Goal: Task Accomplishment & Management: Complete application form

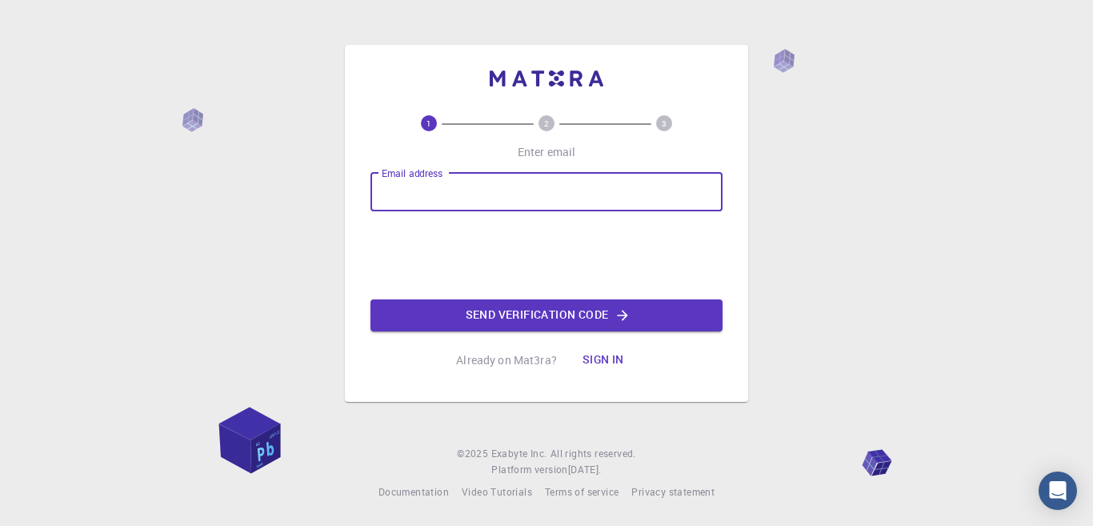
click at [507, 186] on input "Email address" at bounding box center [546, 192] width 352 height 38
type input "[EMAIL_ADDRESS][DOMAIN_NAME]"
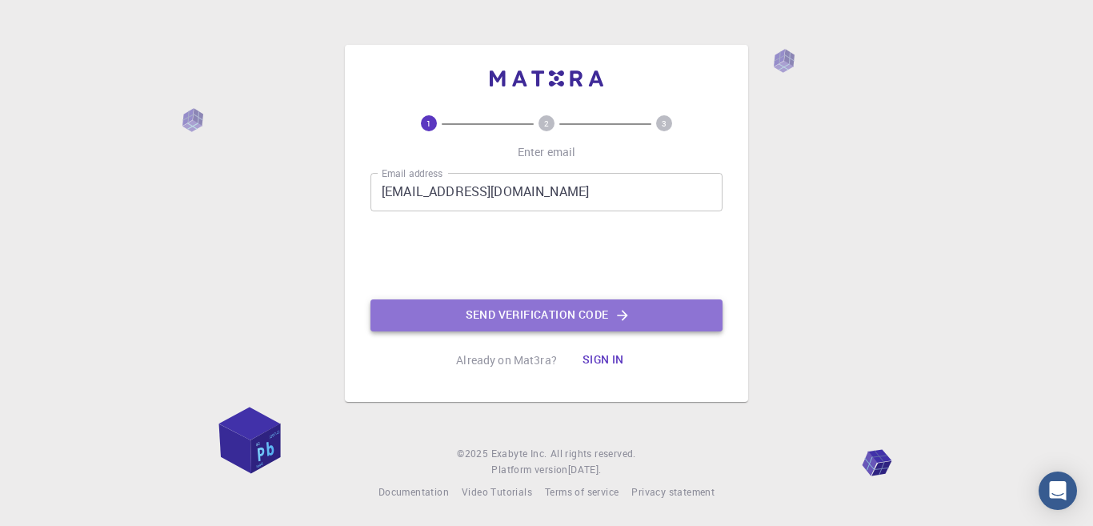
click at [443, 310] on button "Send verification code" at bounding box center [546, 315] width 352 height 32
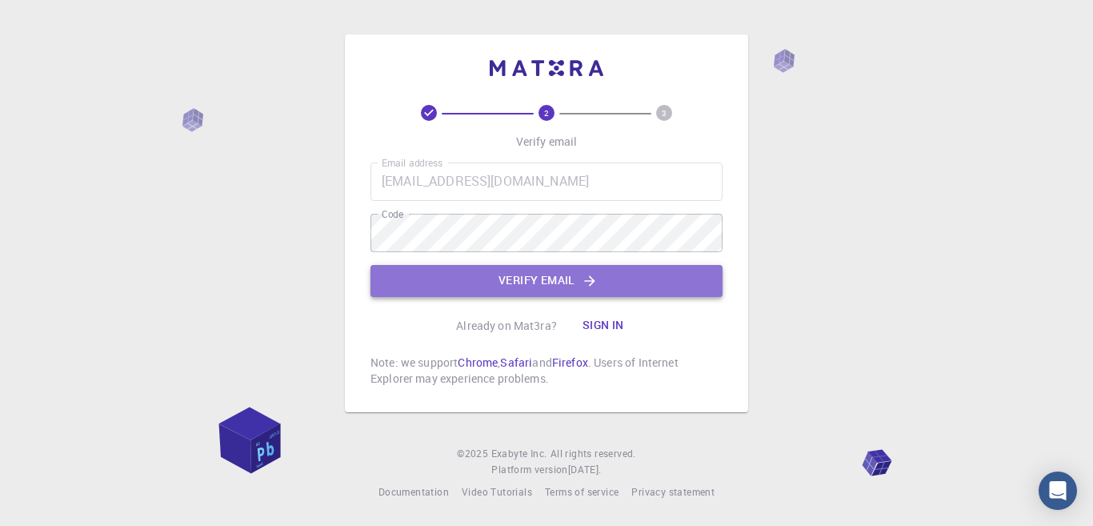
click at [470, 268] on button "Verify email" at bounding box center [546, 281] width 352 height 32
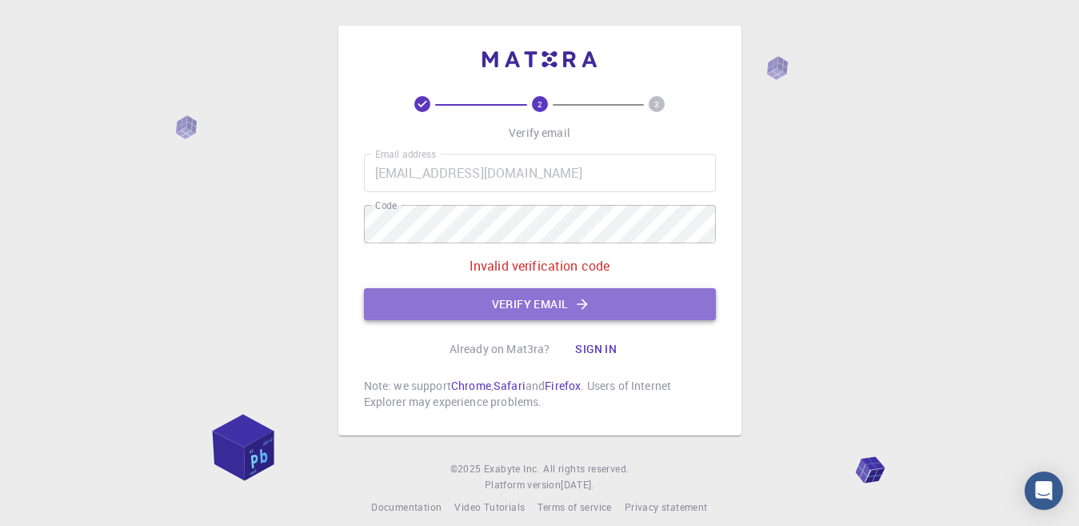
click at [478, 294] on button "Verify email" at bounding box center [540, 304] width 352 height 32
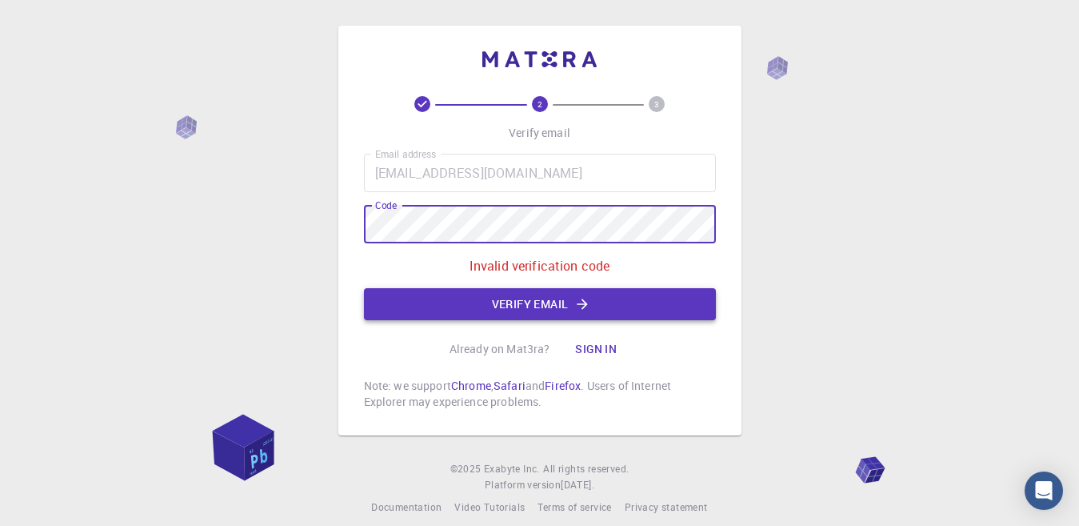
click at [430, 301] on button "Verify email" at bounding box center [540, 304] width 352 height 32
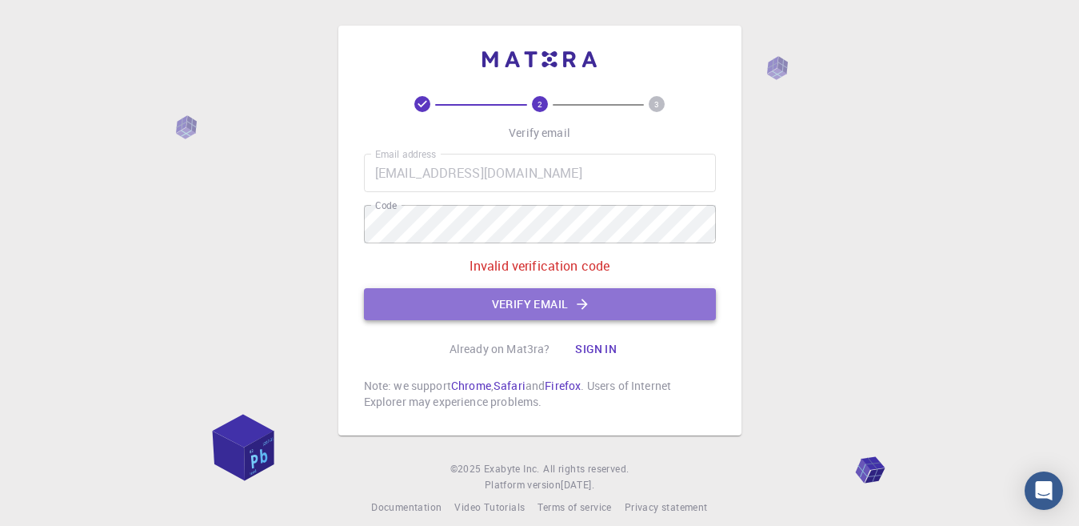
click at [430, 301] on button "Verify email" at bounding box center [540, 304] width 352 height 32
click at [535, 298] on button "Verify email" at bounding box center [540, 304] width 352 height 32
click at [446, 314] on button "Verify email" at bounding box center [540, 304] width 352 height 32
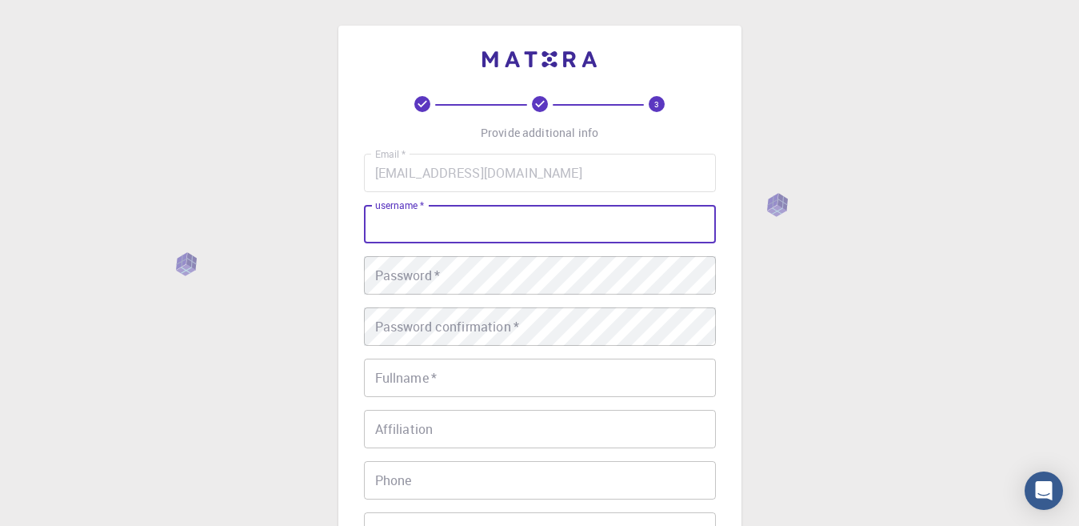
click at [442, 230] on input "username   *" at bounding box center [540, 224] width 352 height 38
type input "[PERSON_NAME]"
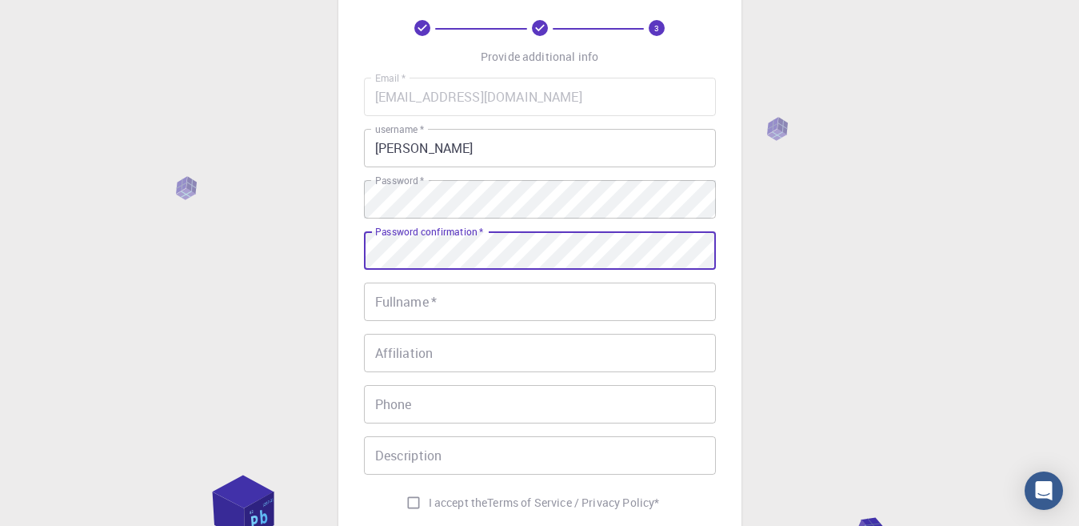
scroll to position [81, 0]
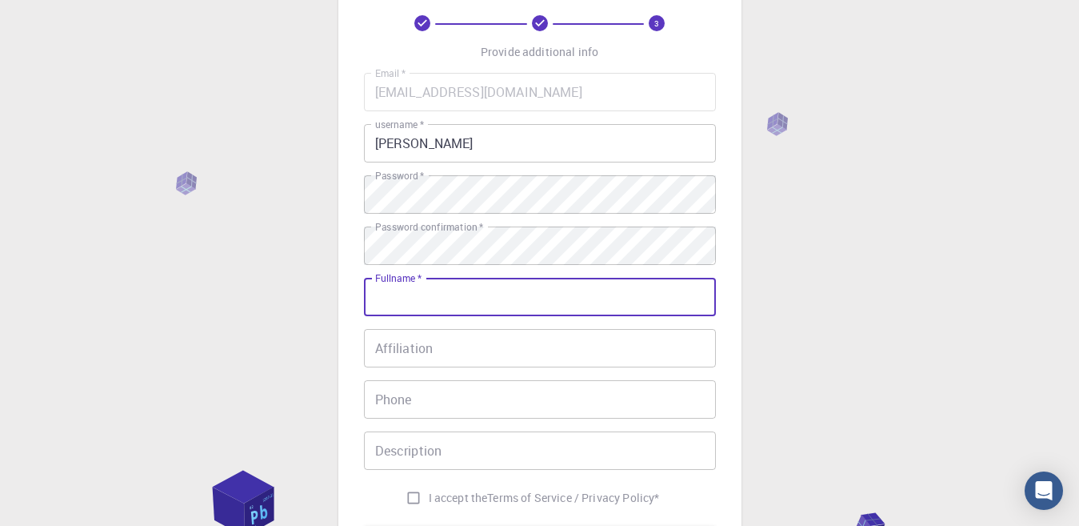
click at [422, 306] on input "Fullname   *" at bounding box center [540, 297] width 352 height 38
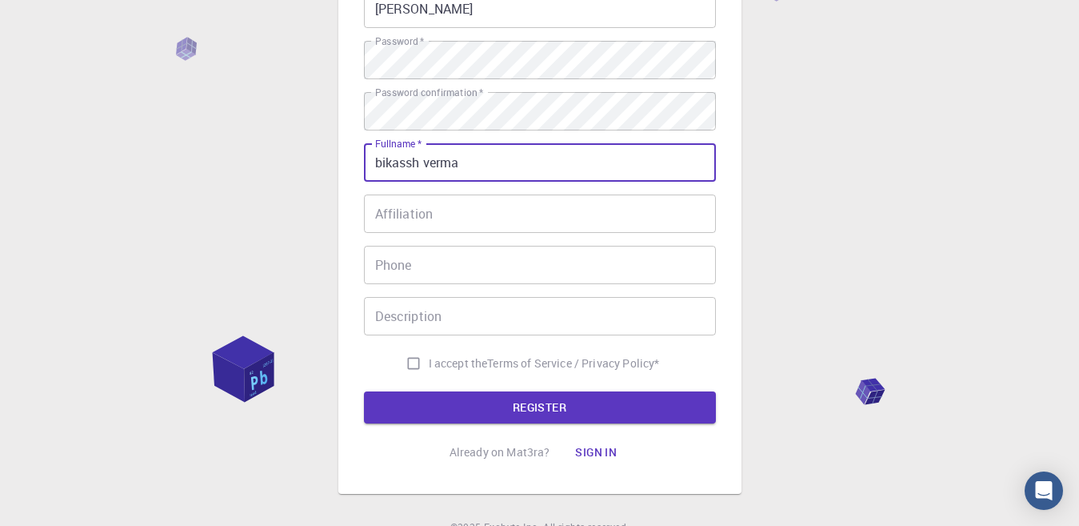
scroll to position [271, 0]
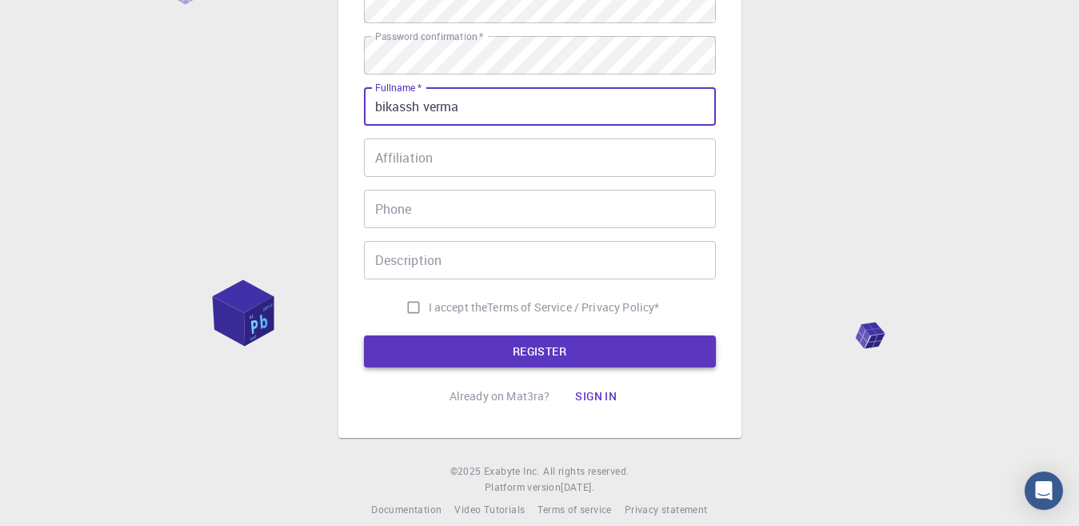
type input "bikassh verma"
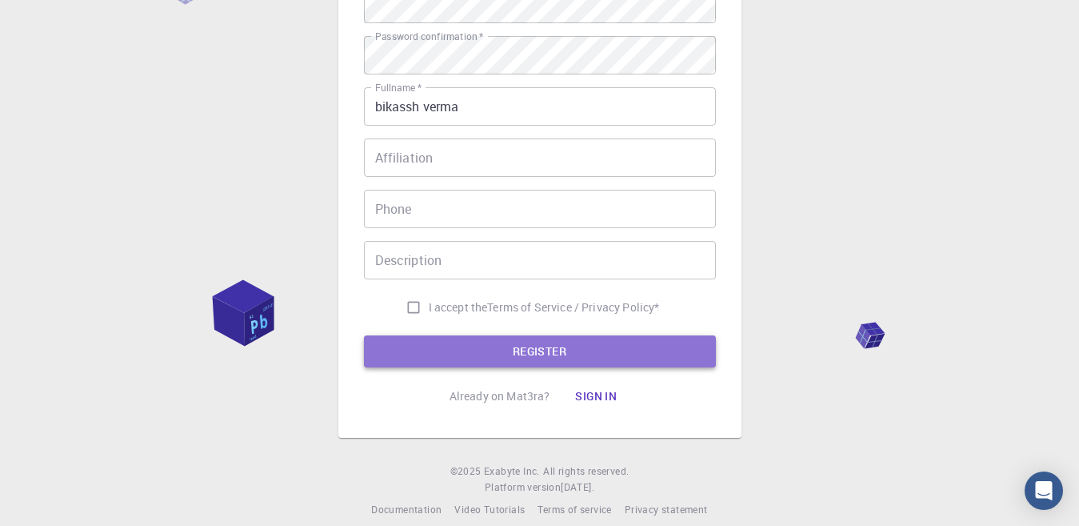
click at [465, 358] on button "REGISTER" at bounding box center [540, 351] width 352 height 32
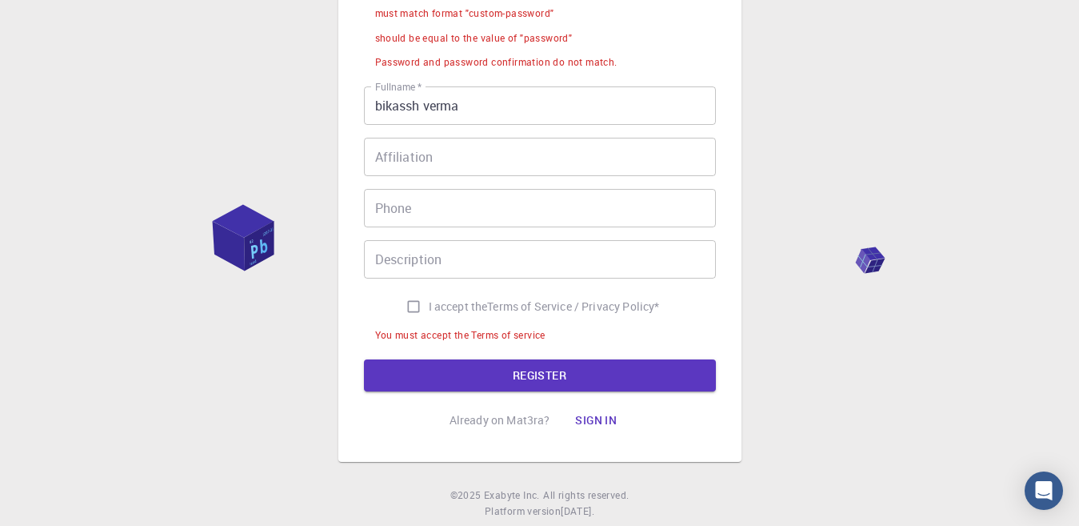
scroll to position [444, 0]
click at [410, 294] on input "I accept the Terms of Service / Privacy Policy *" at bounding box center [413, 307] width 30 height 30
checkbox input "true"
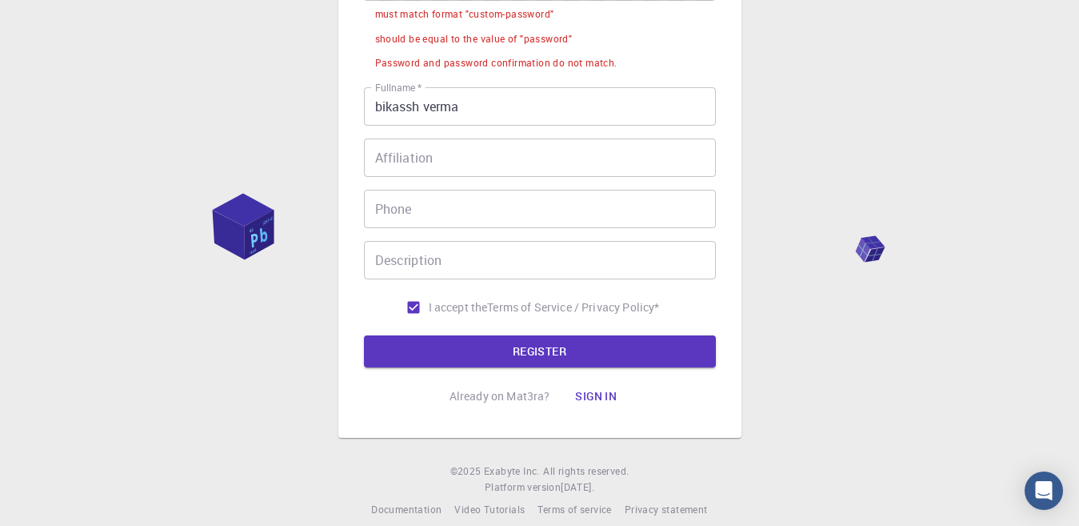
click at [418, 330] on form "Email   * [EMAIL_ADDRESS][DOMAIN_NAME] Email   * username   * [PERSON_NAME] use…" at bounding box center [540, 38] width 352 height 657
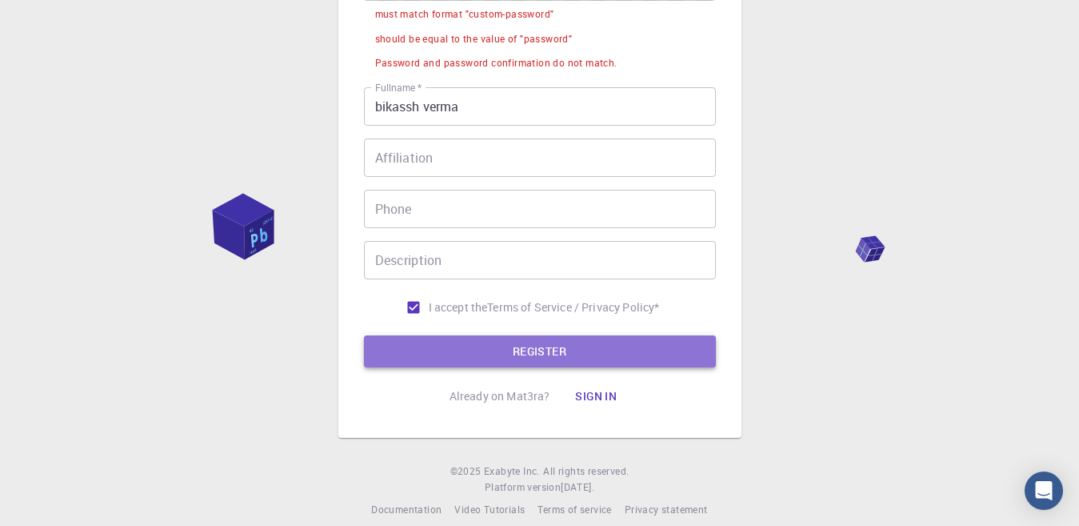
click at [415, 340] on button "REGISTER" at bounding box center [540, 351] width 352 height 32
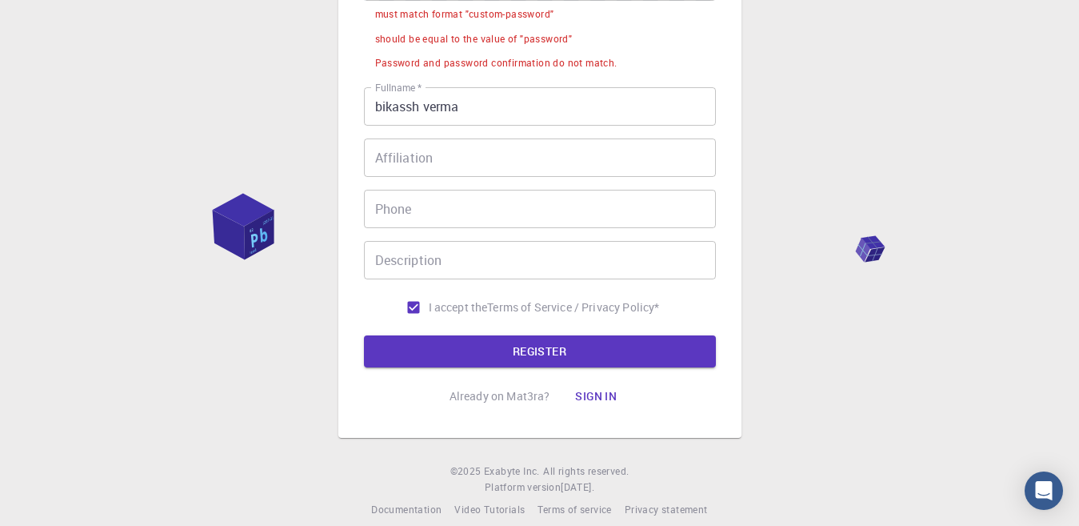
click at [445, 333] on form "Email   * [EMAIL_ADDRESS][DOMAIN_NAME] Email   * username   * [PERSON_NAME] use…" at bounding box center [540, 38] width 352 height 657
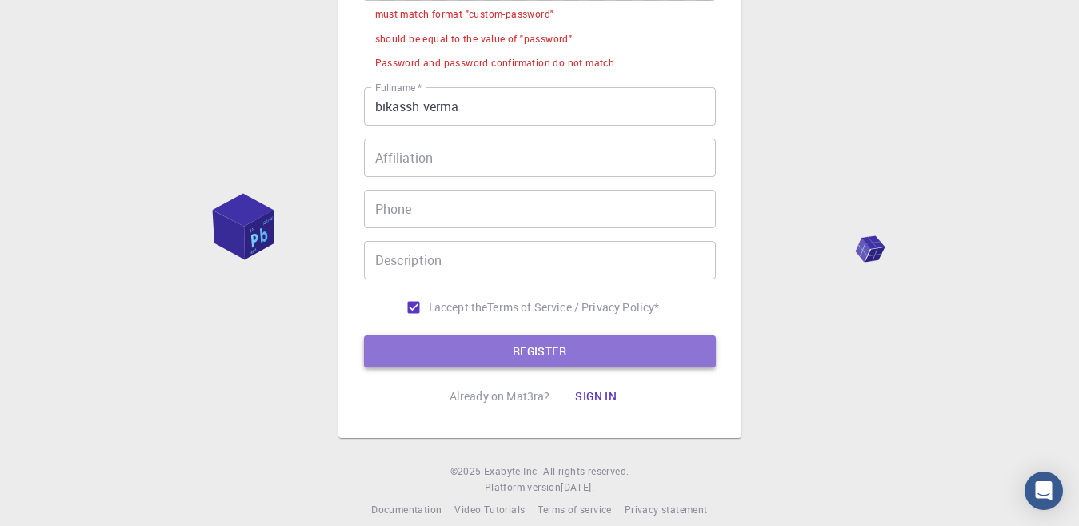
click at [446, 353] on button "REGISTER" at bounding box center [540, 351] width 352 height 32
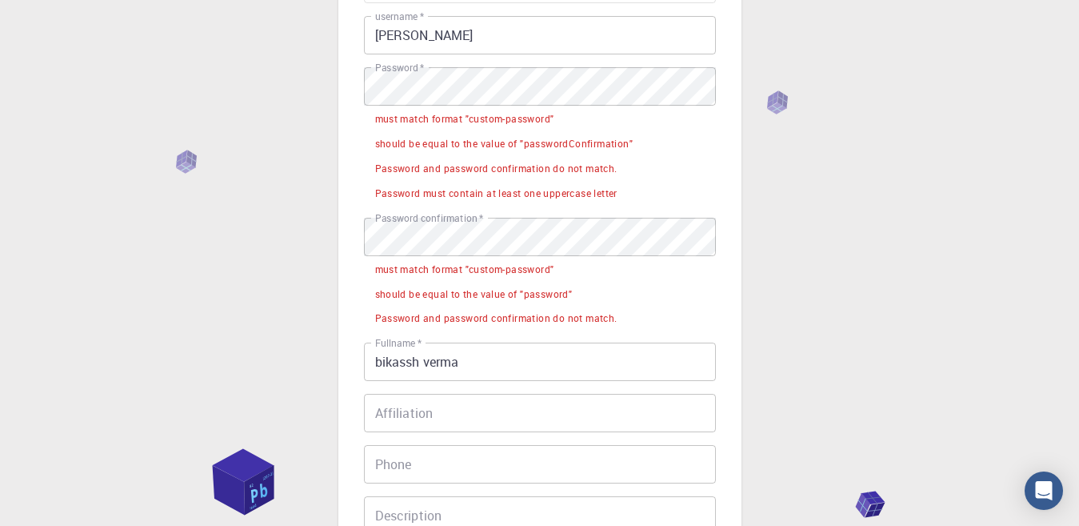
scroll to position [182, 0]
